Goal: Information Seeking & Learning: Learn about a topic

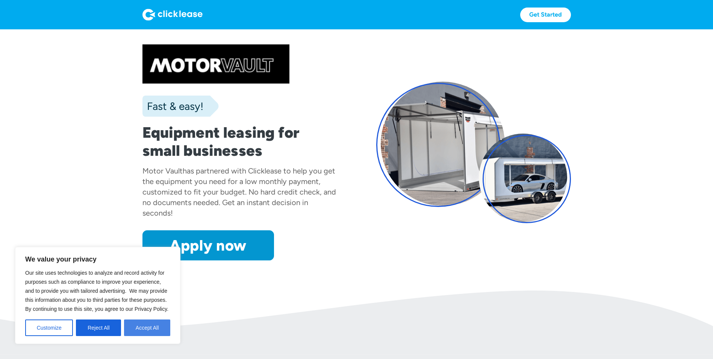
drag, startPoint x: 150, startPoint y: 328, endPoint x: 151, endPoint y: 315, distance: 12.8
click at [150, 328] on button "Accept All" at bounding box center [147, 327] width 46 height 17
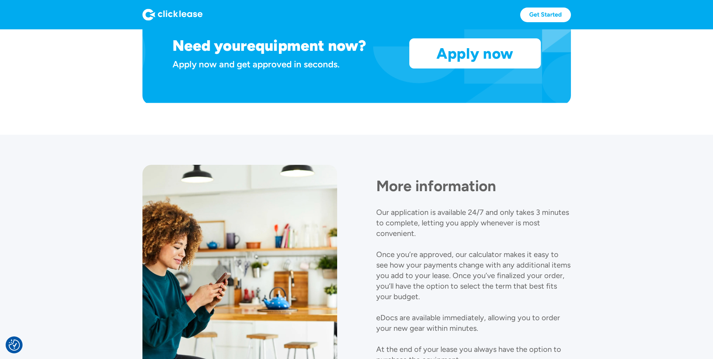
scroll to position [787, 0]
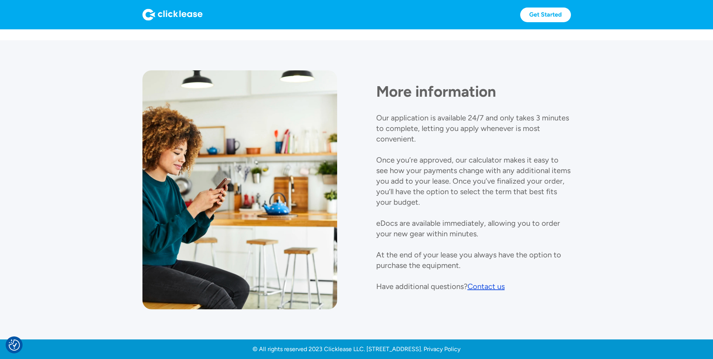
click at [494, 284] on div "Contact us" at bounding box center [486, 286] width 37 height 9
click at [485, 288] on div "Contact us" at bounding box center [486, 286] width 37 height 9
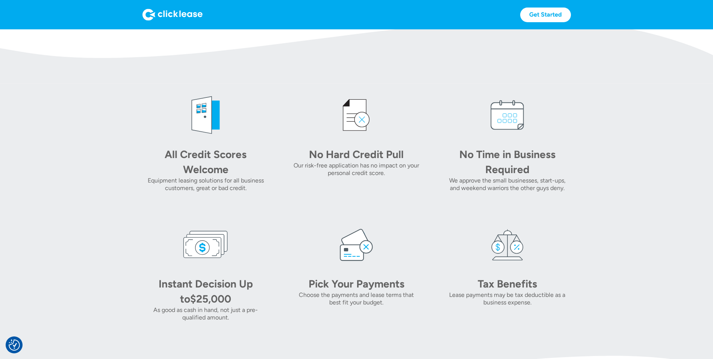
scroll to position [260, 0]
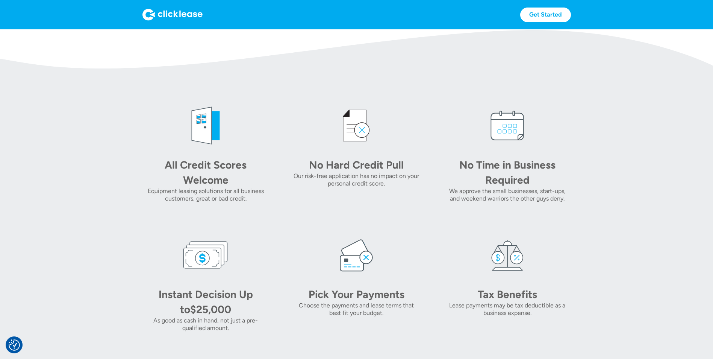
click at [167, 13] on img at bounding box center [173, 15] width 60 height 12
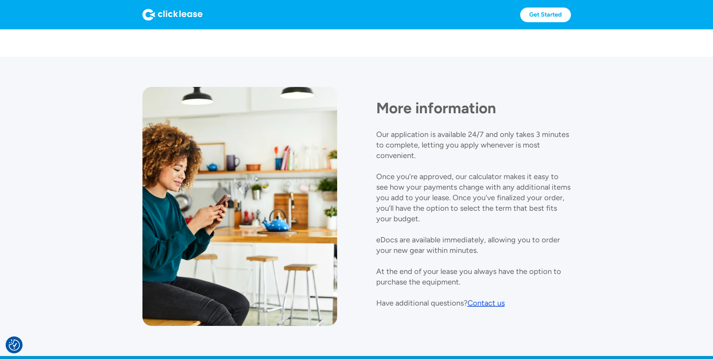
scroll to position [787, 0]
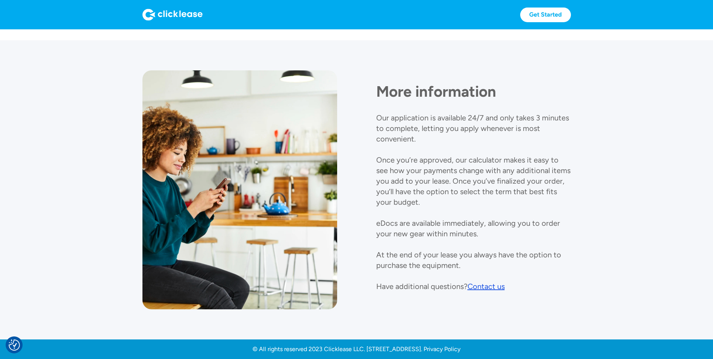
click at [656, 278] on section "More information Our application is available 24/7 and only takes 3 minutes to …" at bounding box center [356, 189] width 713 height 299
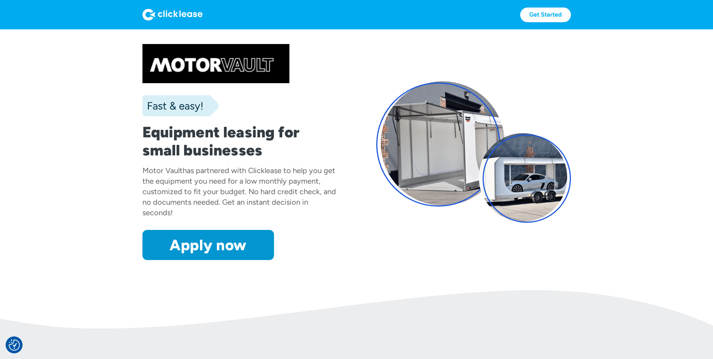
scroll to position [0, 0]
click at [540, 14] on link "Get Started" at bounding box center [546, 15] width 51 height 15
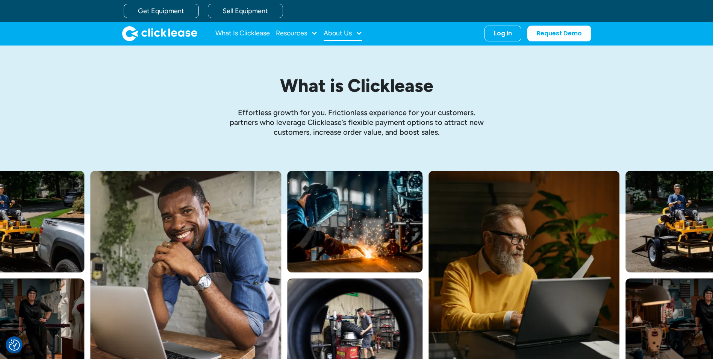
click at [347, 33] on div "About Us" at bounding box center [338, 33] width 28 height 0
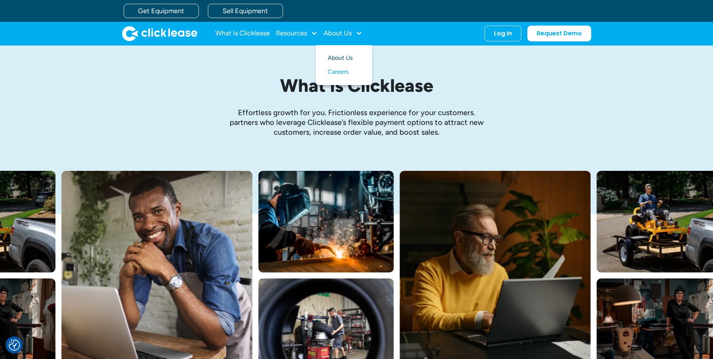
click at [343, 58] on link "About Us" at bounding box center [344, 58] width 32 height 14
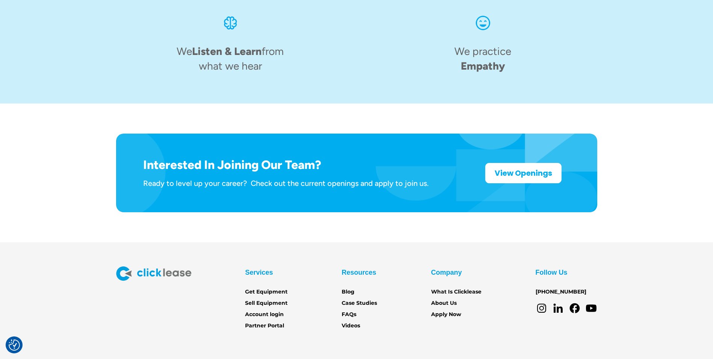
scroll to position [1154, 0]
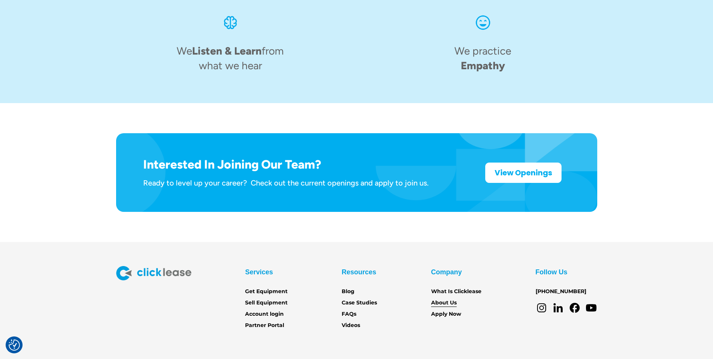
click at [441, 299] on link "About Us" at bounding box center [444, 303] width 26 height 8
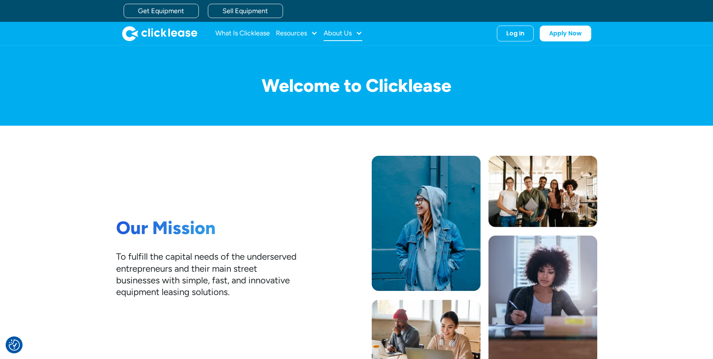
click at [334, 33] on div "About Us" at bounding box center [338, 33] width 28 height 0
click at [338, 70] on link "Careers" at bounding box center [344, 72] width 32 height 14
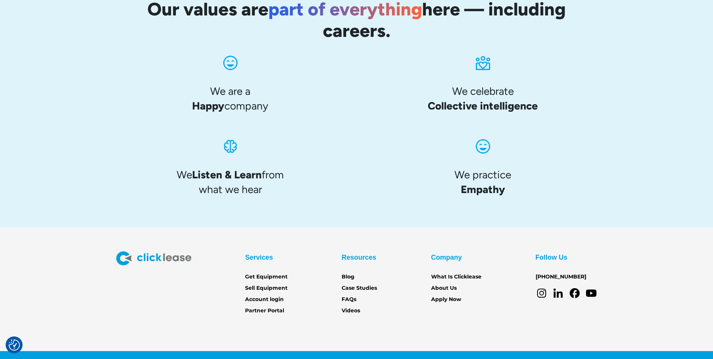
scroll to position [694, 0]
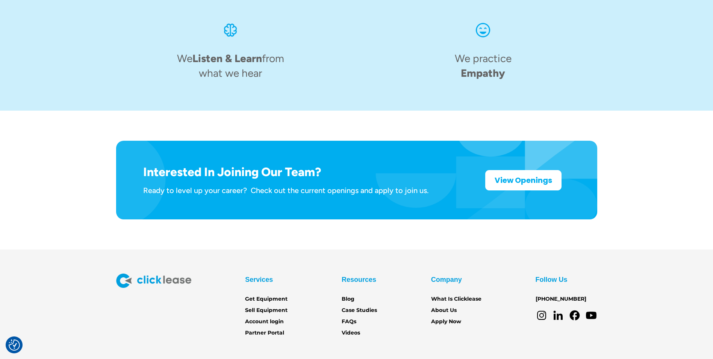
scroll to position [1154, 0]
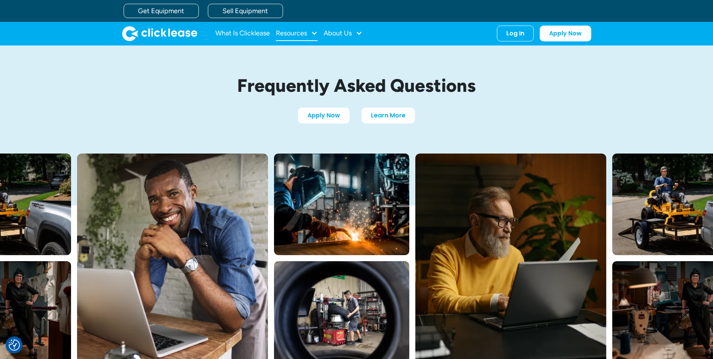
click at [294, 33] on div "Resources" at bounding box center [291, 33] width 31 height 0
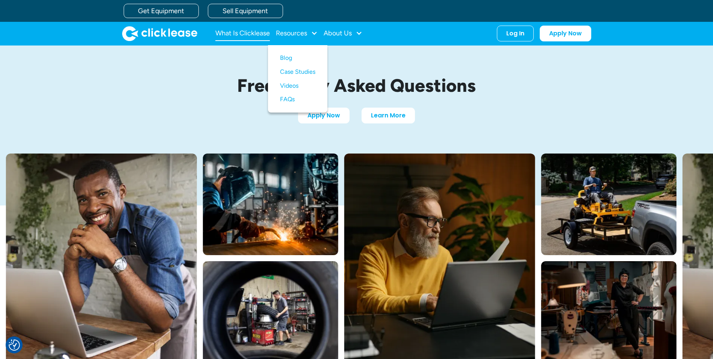
click at [240, 33] on link "What Is Clicklease" at bounding box center [243, 33] width 55 height 15
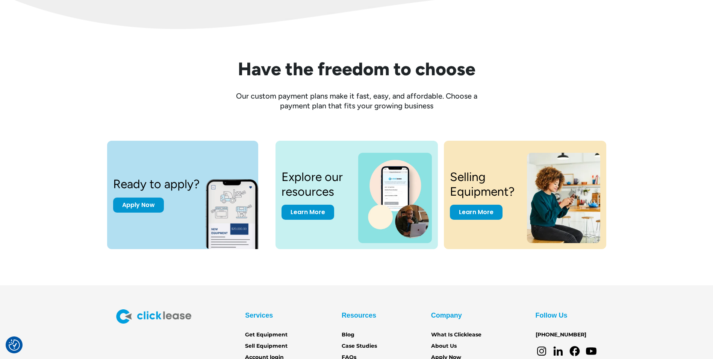
scroll to position [1000, 0]
